Goal: Task Accomplishment & Management: Manage account settings

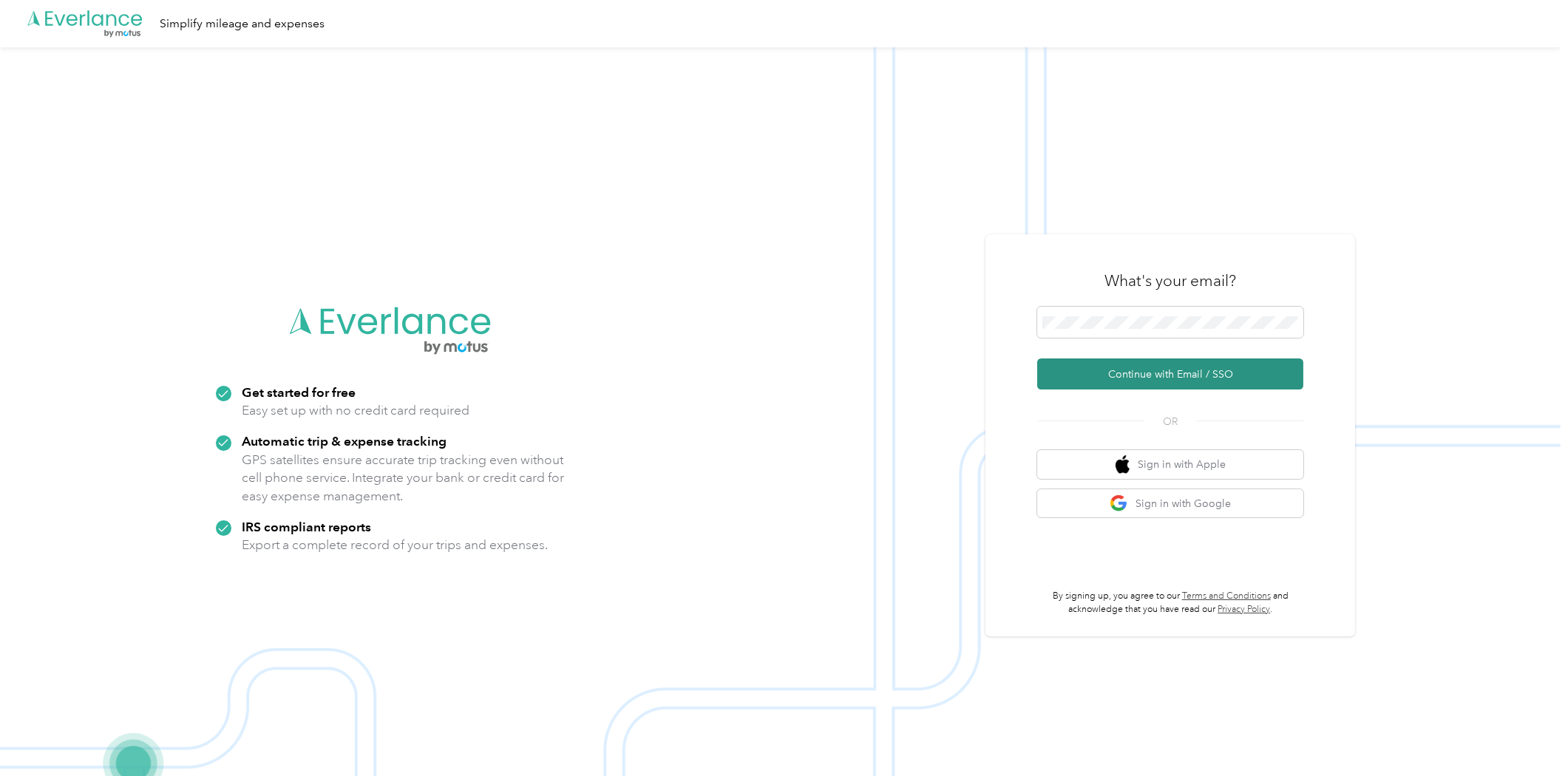
click at [1121, 371] on button "Continue with Email / SSO" at bounding box center [1170, 374] width 266 height 31
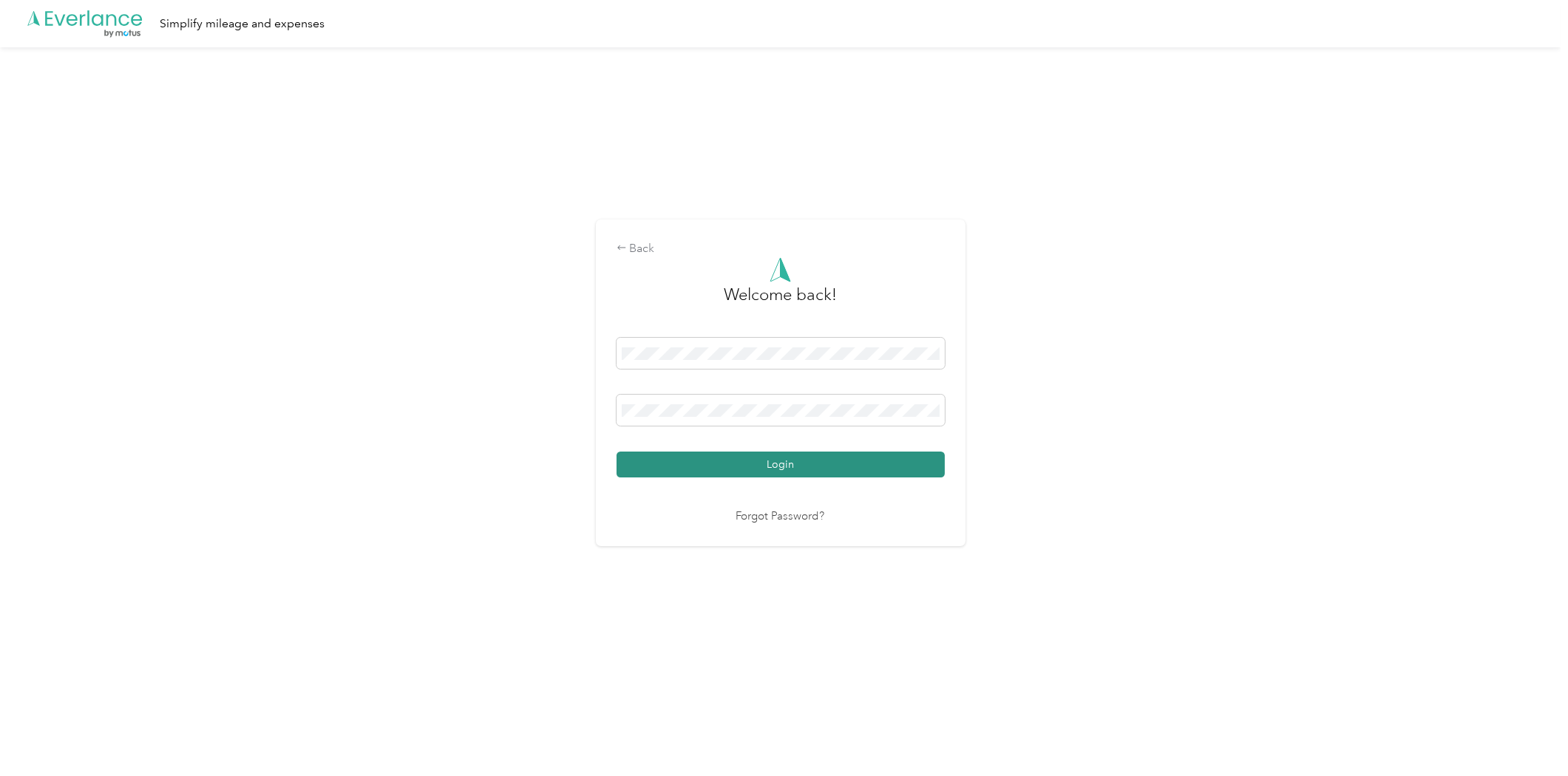
click at [847, 463] on button "Login" at bounding box center [780, 464] width 328 height 26
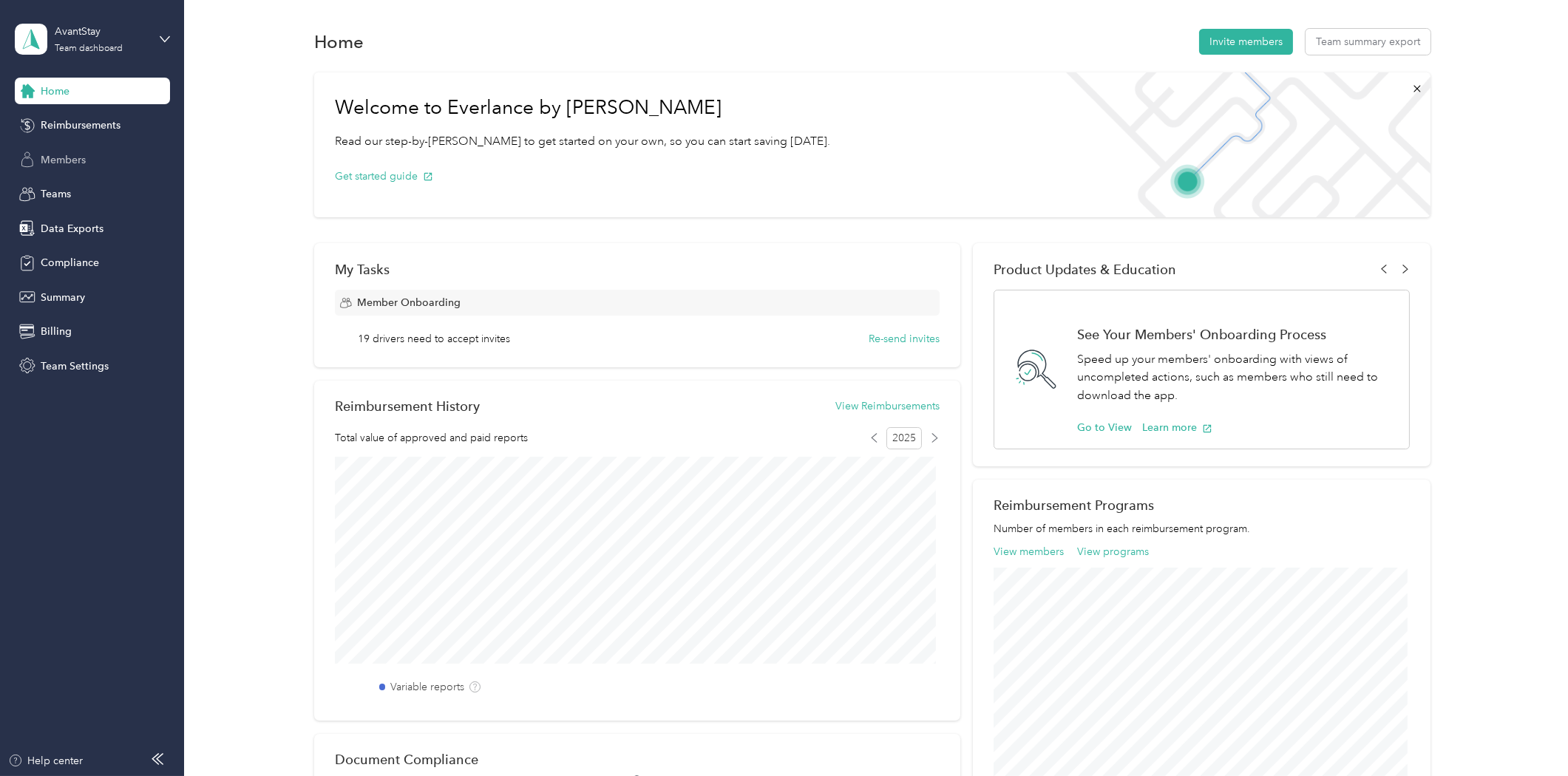
click at [83, 157] on span "Members" at bounding box center [63, 159] width 45 height 15
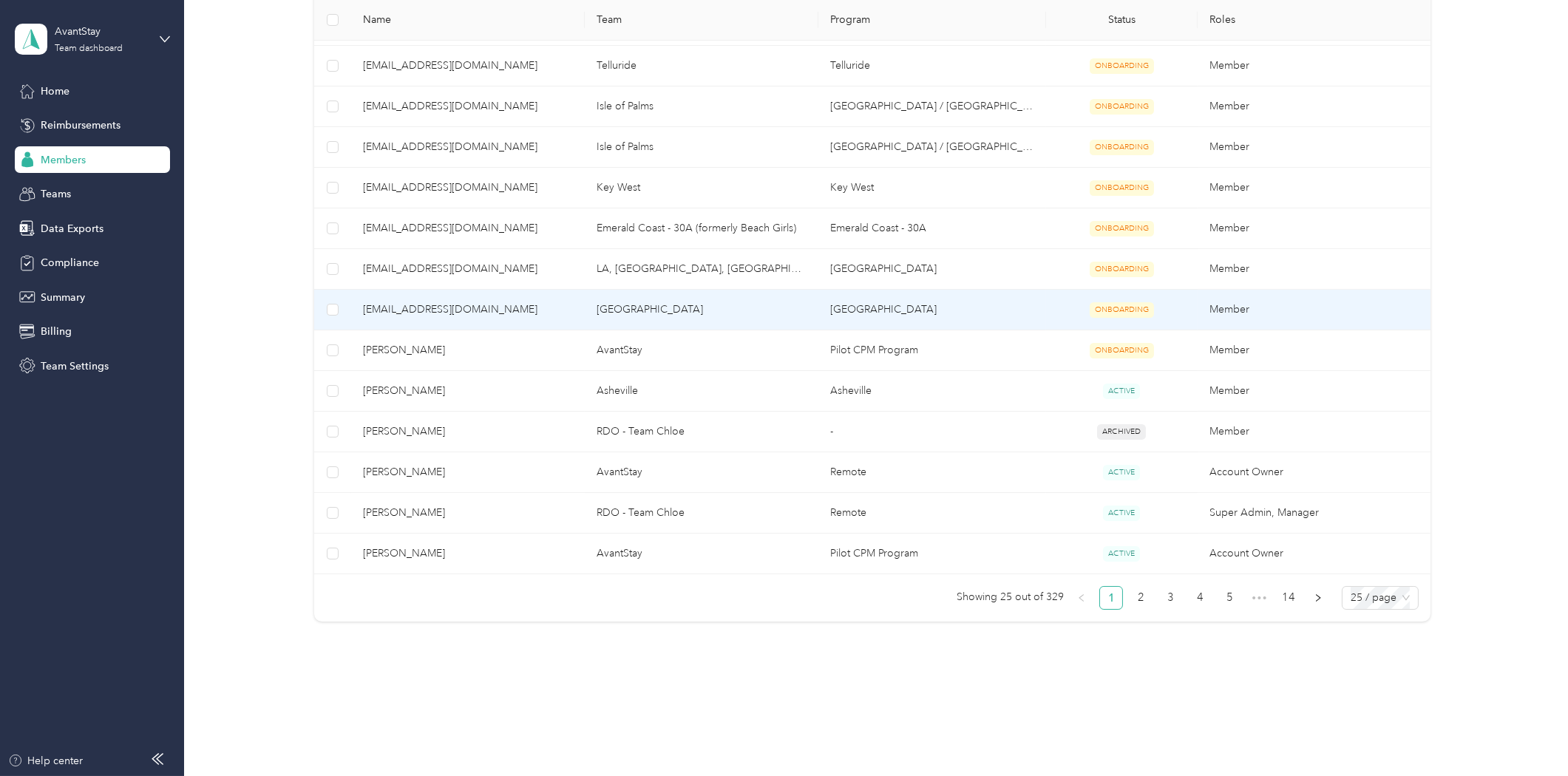
scroll to position [848, 0]
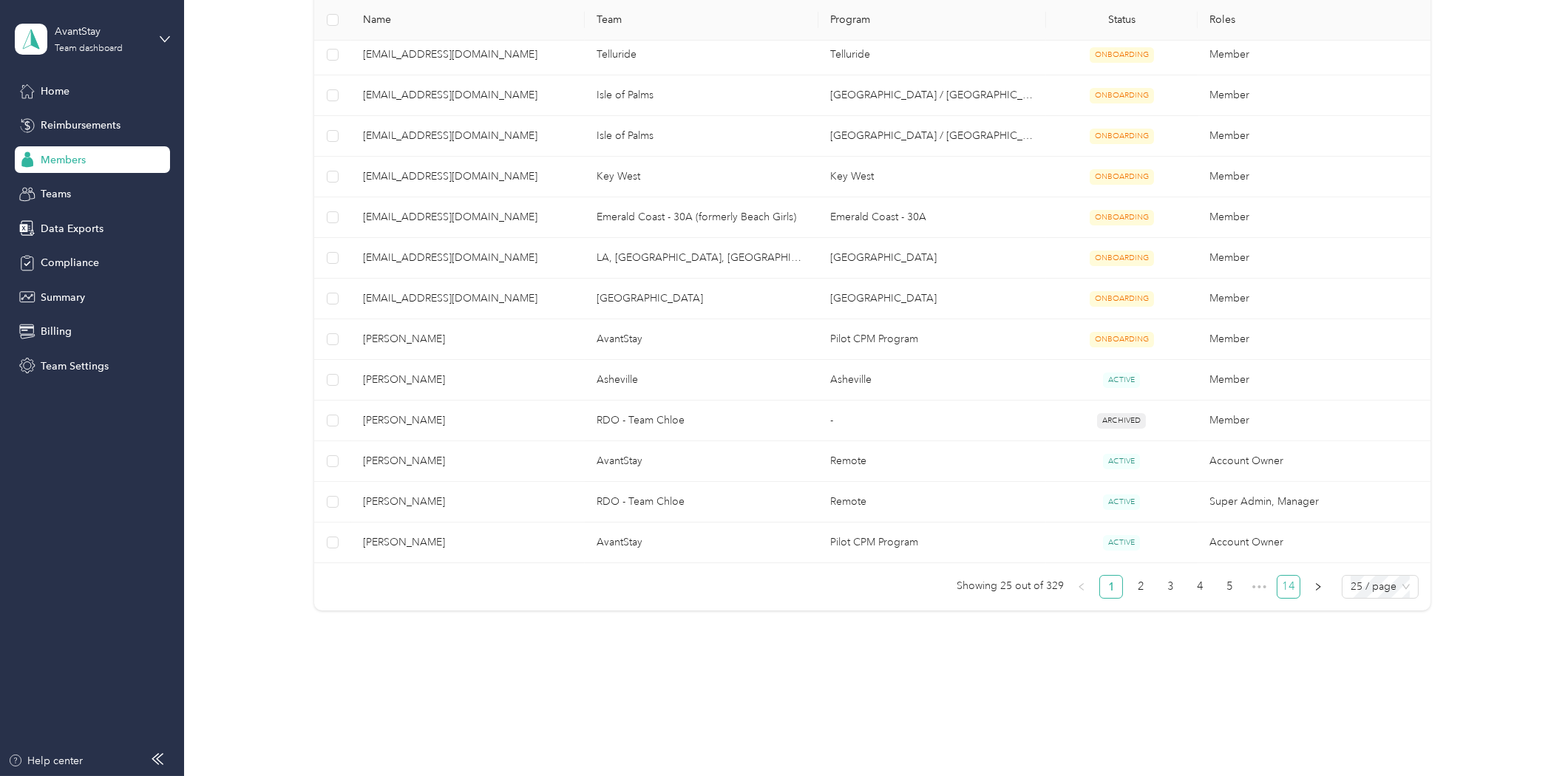
click at [1290, 579] on link "14" at bounding box center [1288, 586] width 22 height 22
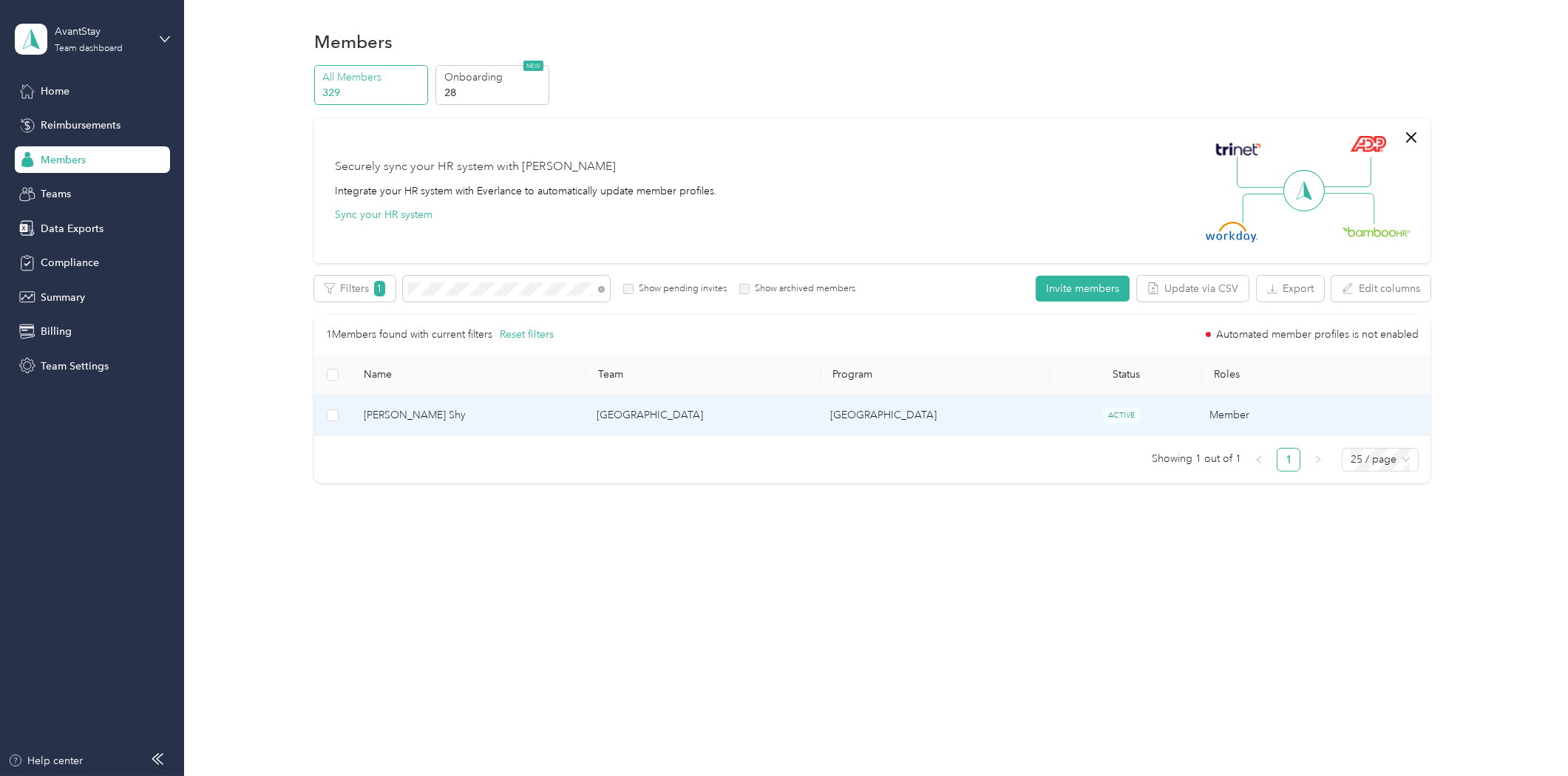
click at [461, 415] on span "[PERSON_NAME] Shy" at bounding box center [468, 415] width 210 height 16
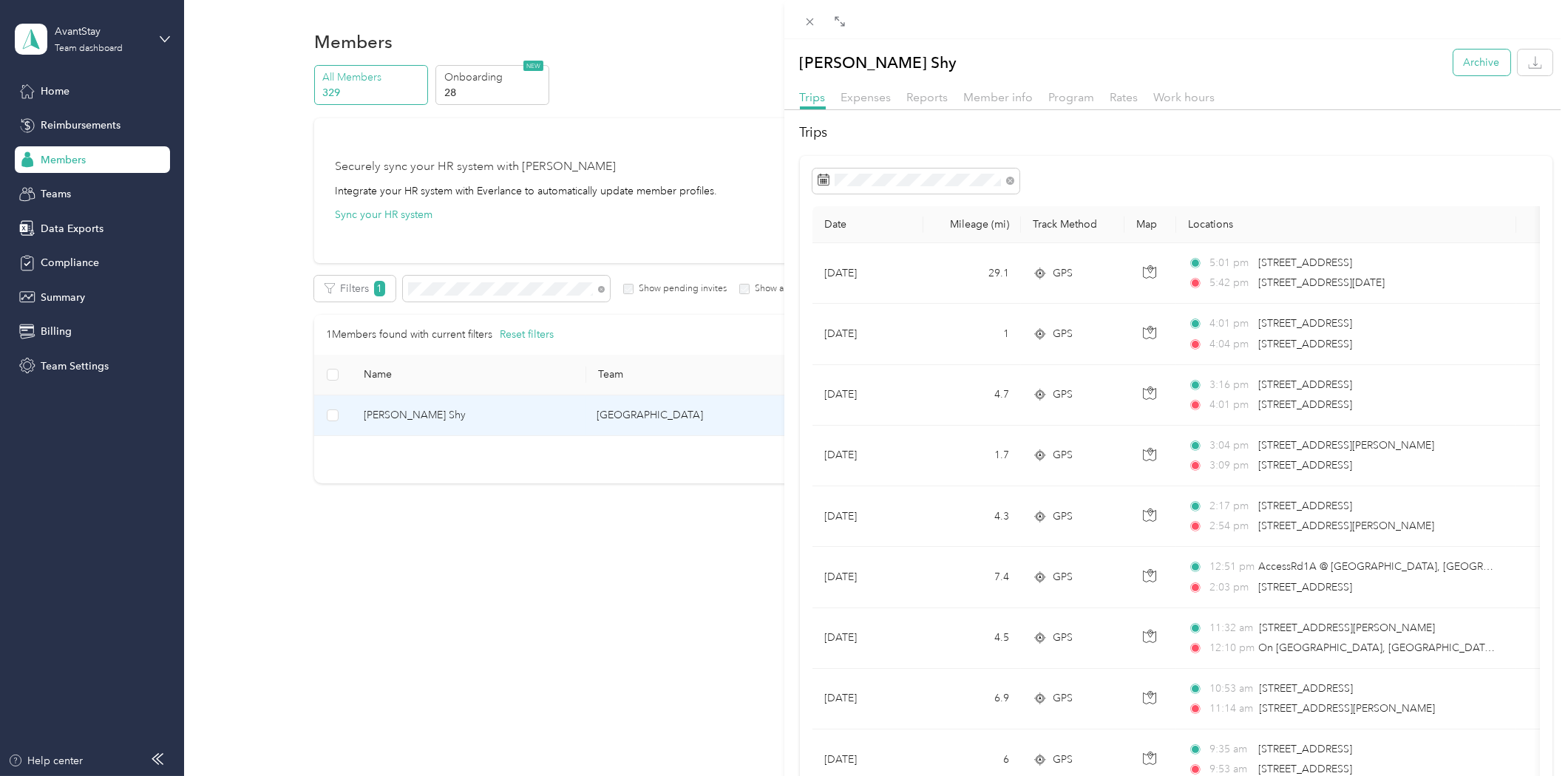
click at [1466, 68] on button "Archive" at bounding box center [1482, 62] width 57 height 26
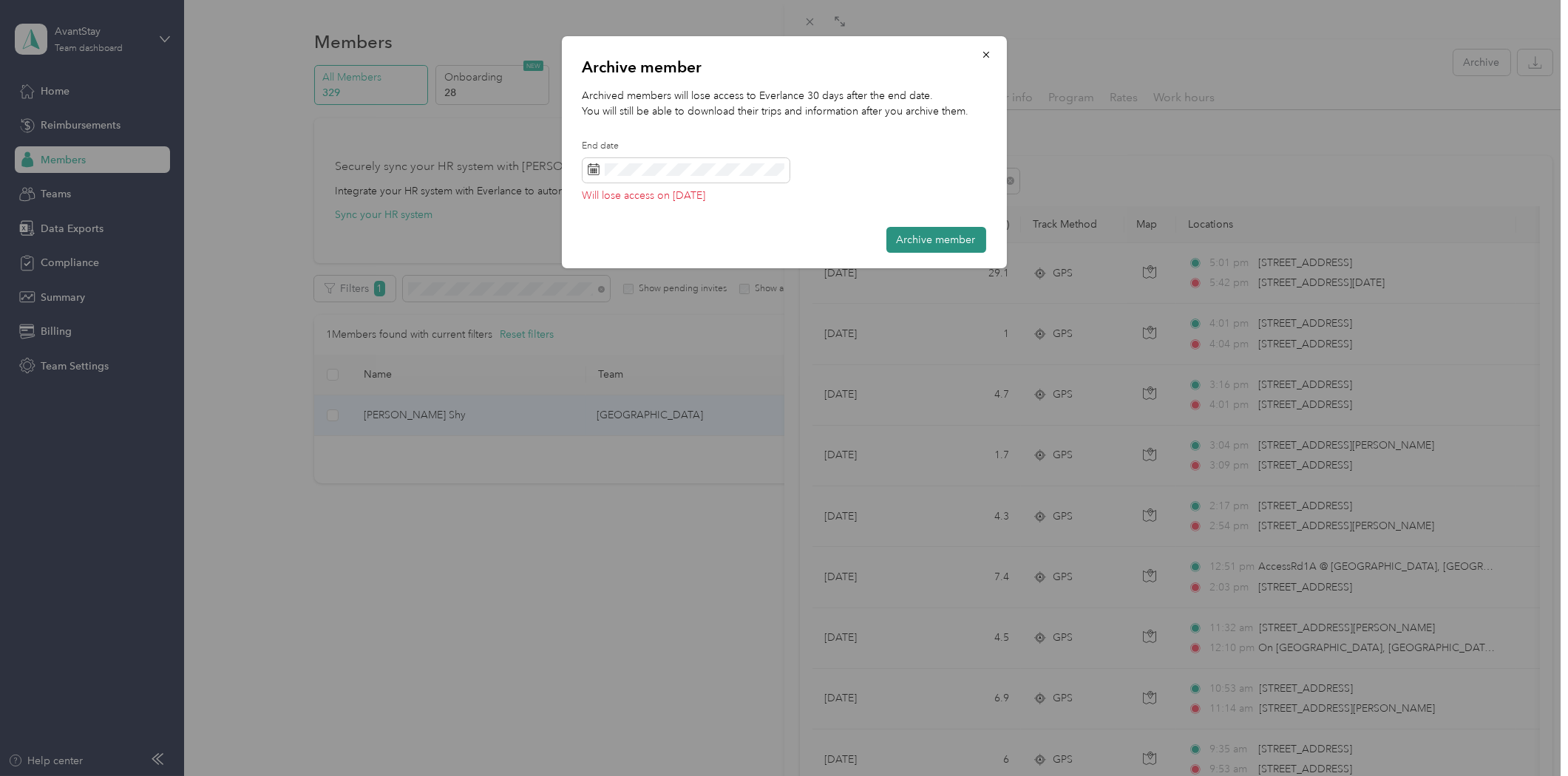
click at [939, 244] on button "Archive member" at bounding box center [936, 239] width 100 height 26
